Goal: Go to known website: Access a specific website the user already knows

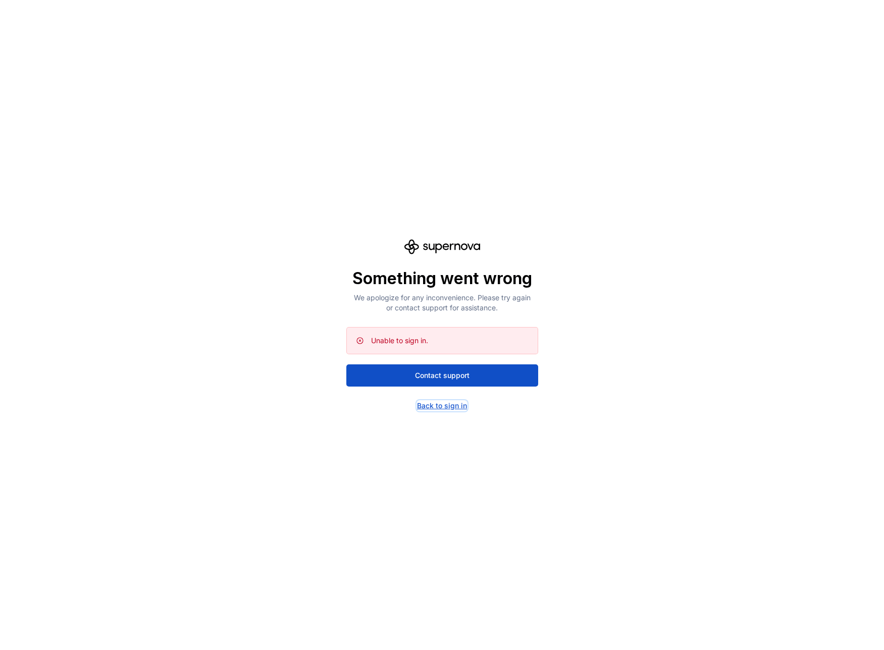
click at [437, 408] on div "Back to sign in" at bounding box center [442, 406] width 50 height 10
